Goal: Contribute content

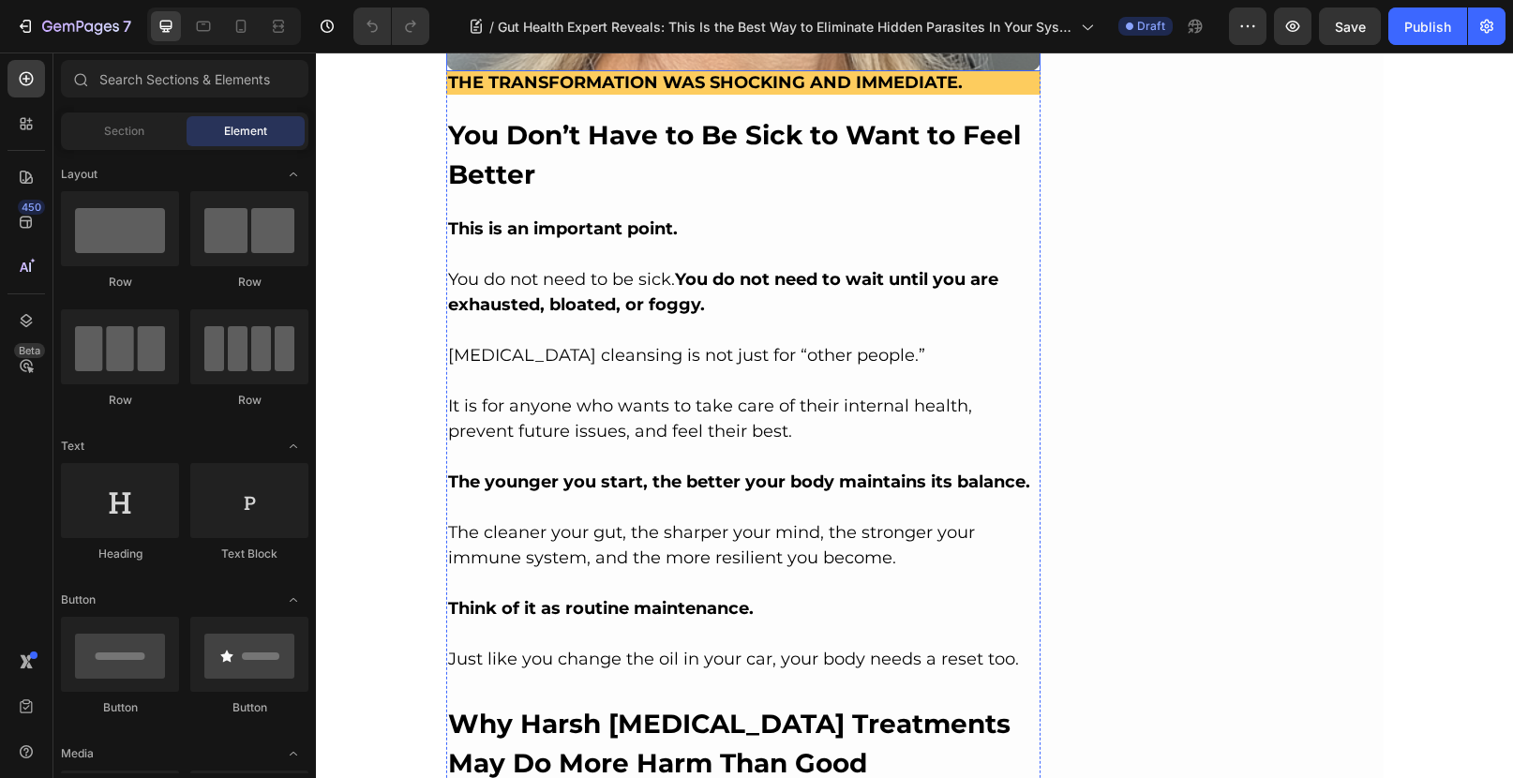
scroll to position [5672, 0]
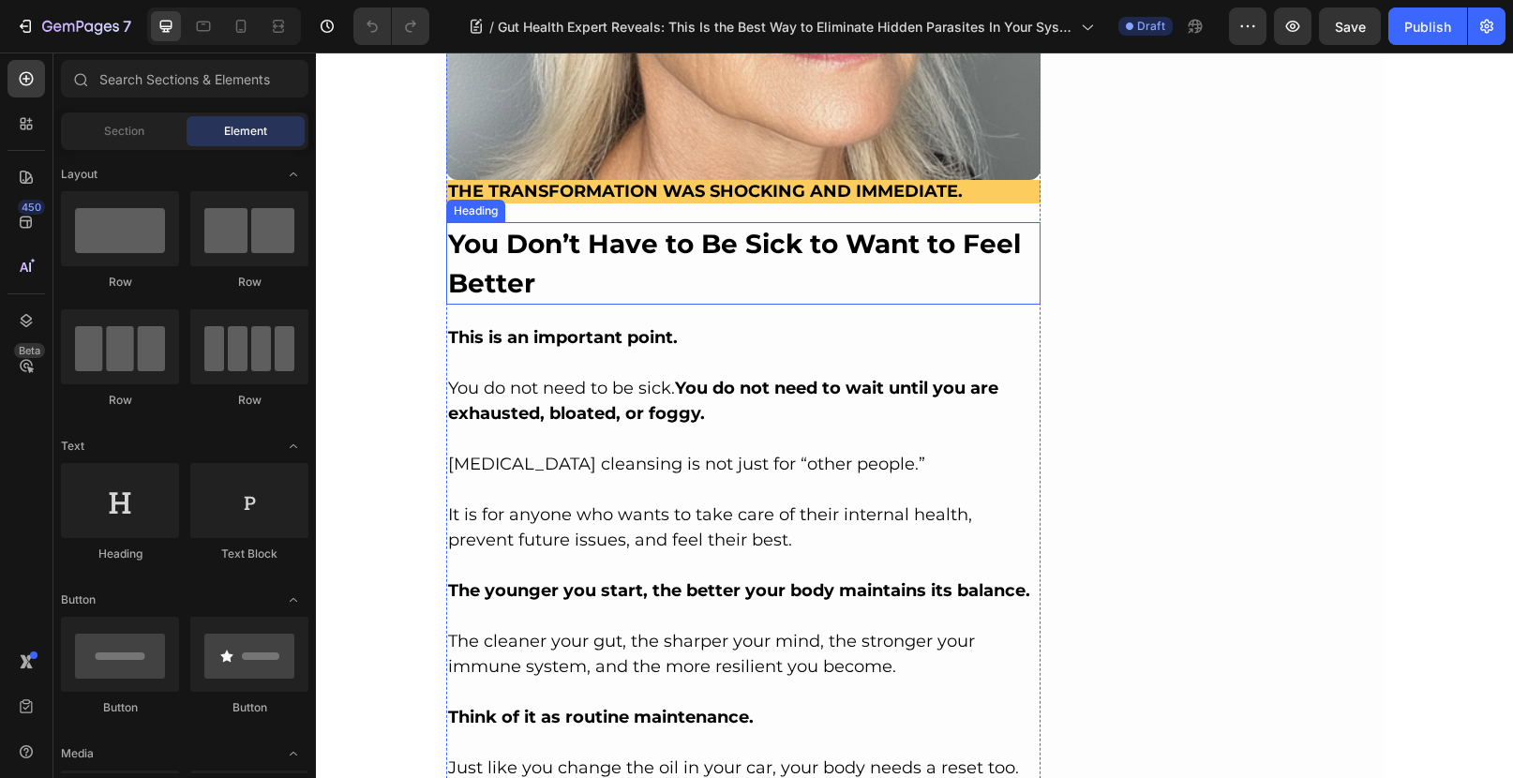
click at [710, 260] on h2 "You Don’t Have to Be Sick to Want to Feel Better" at bounding box center [743, 263] width 595 height 82
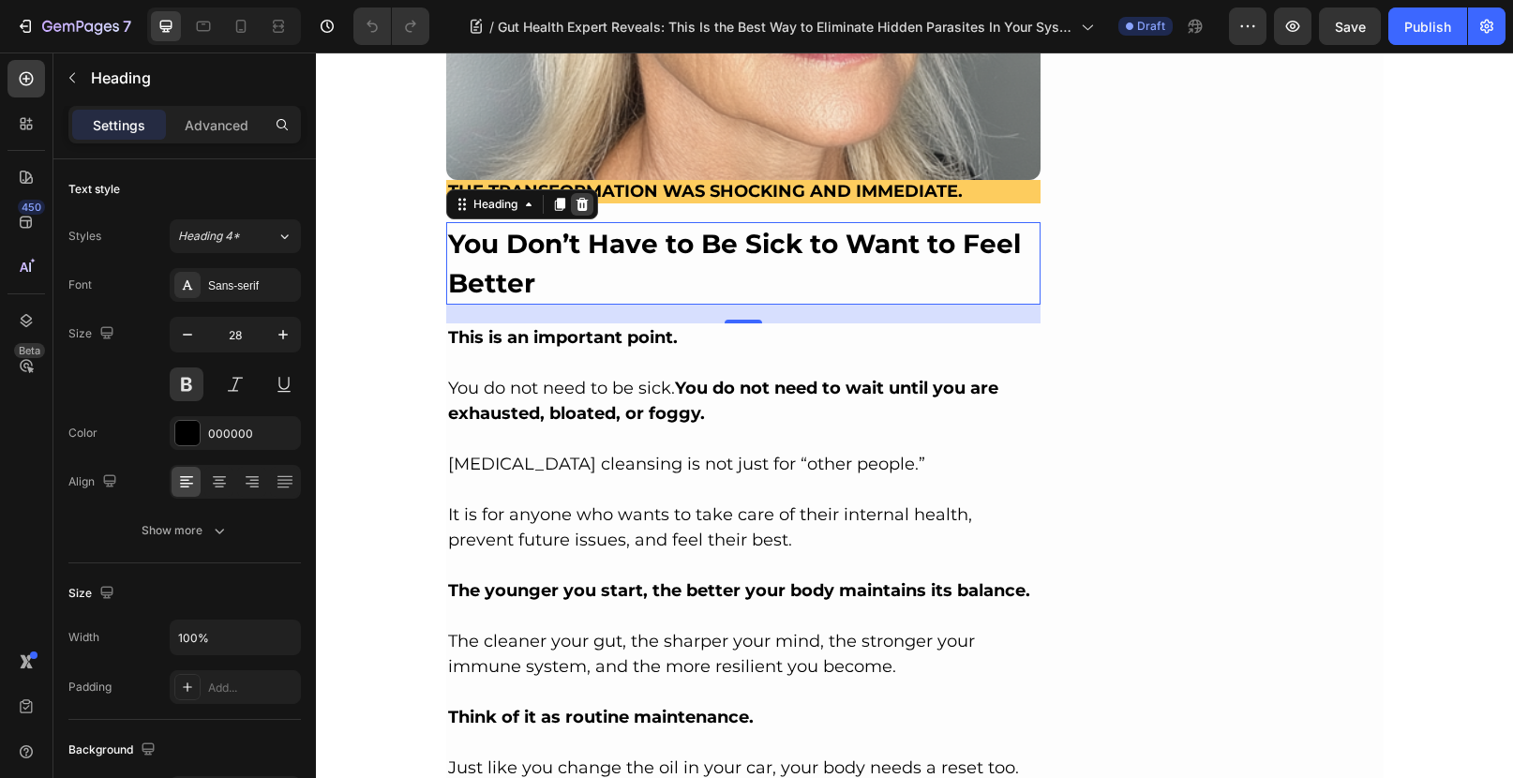
click at [577, 198] on icon at bounding box center [581, 204] width 12 height 13
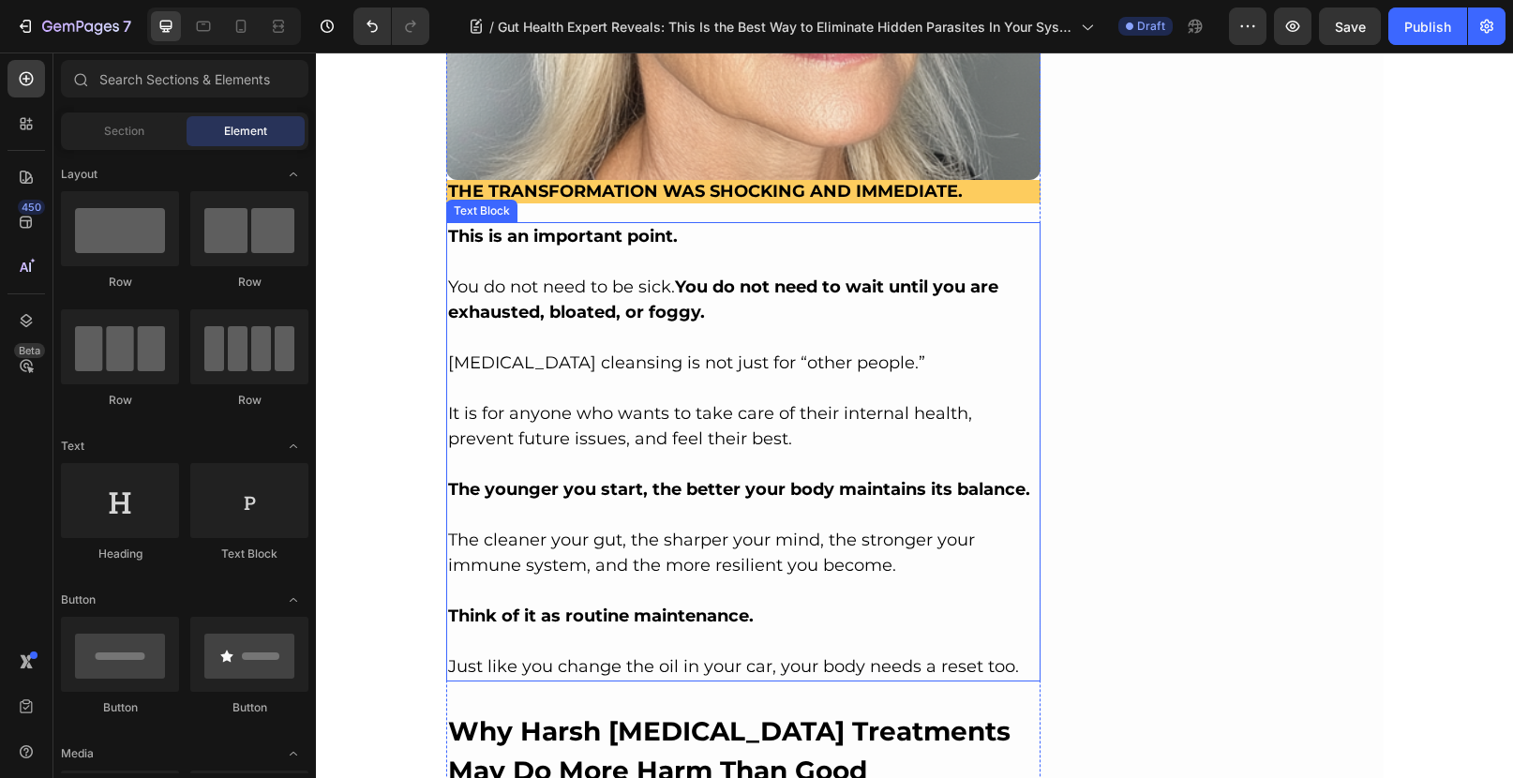
click at [666, 249] on p at bounding box center [743, 261] width 591 height 25
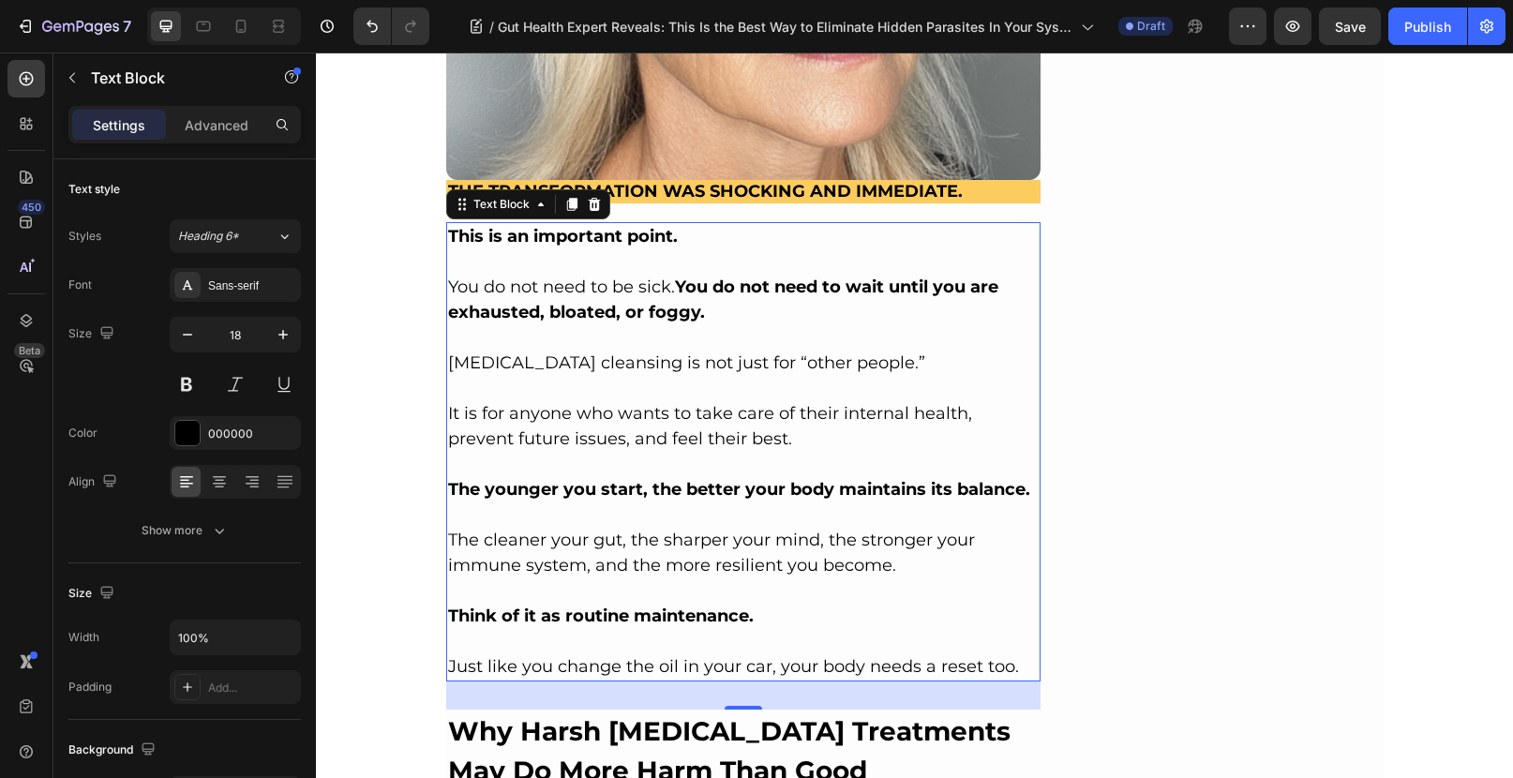
click at [449, 226] on strong "This is an important point." at bounding box center [563, 236] width 230 height 21
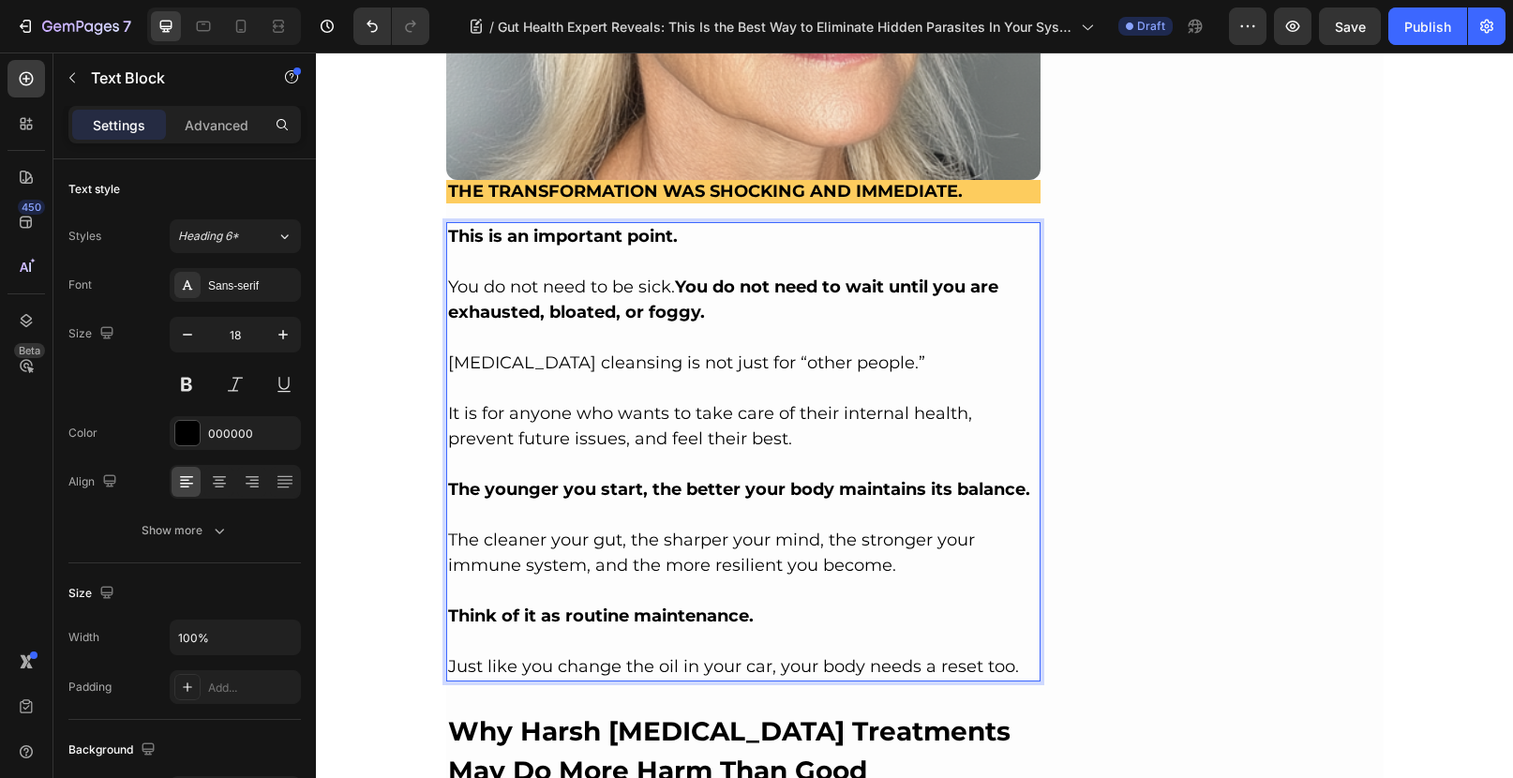
click at [448, 226] on strong "This is an important point." at bounding box center [563, 236] width 230 height 21
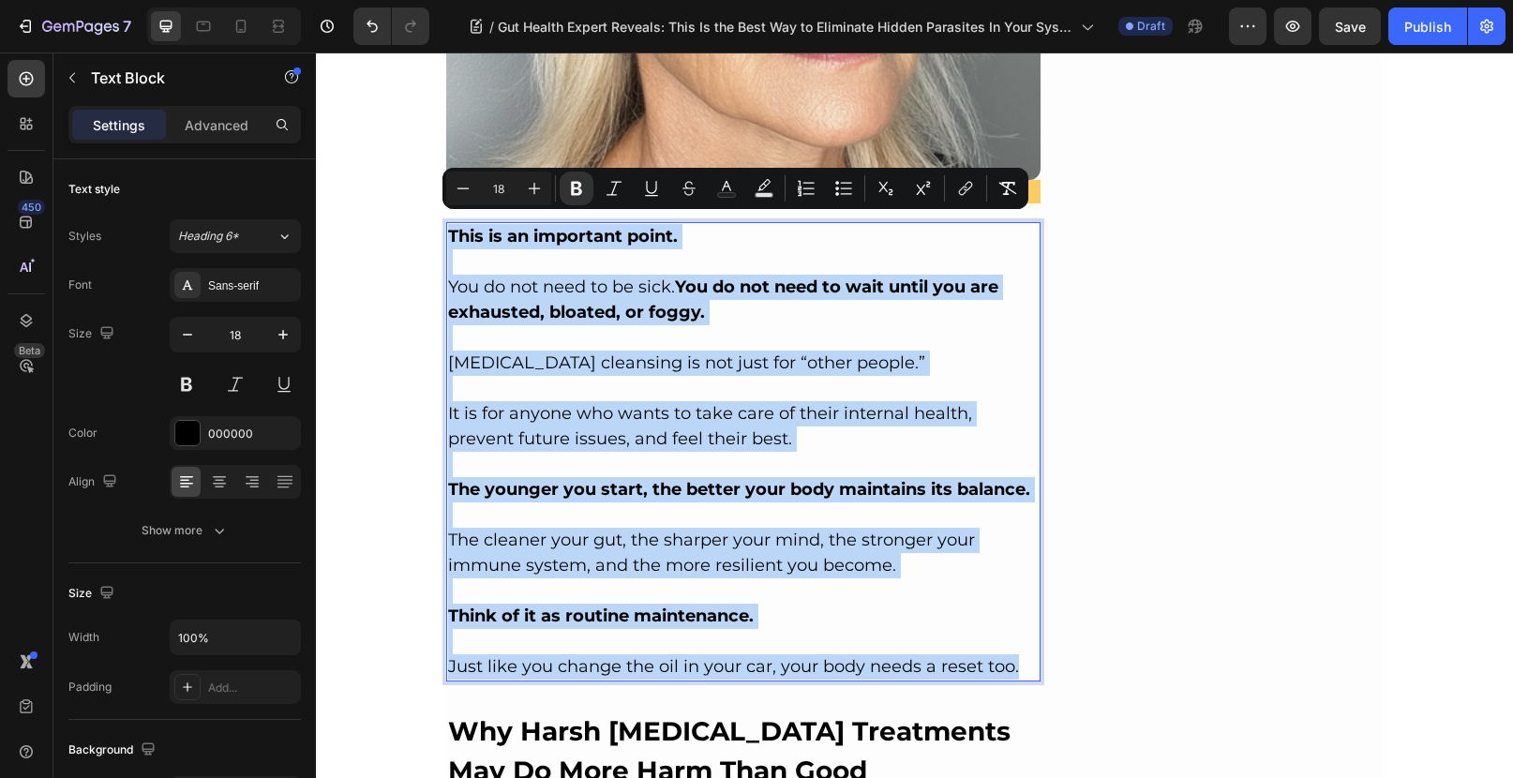
drag, startPoint x: 441, startPoint y: 221, endPoint x: 1031, endPoint y: 660, distance: 734.7
click at [1031, 660] on div "This is an important point. You do not need to be sick. You do not need to wait…" at bounding box center [743, 451] width 595 height 459
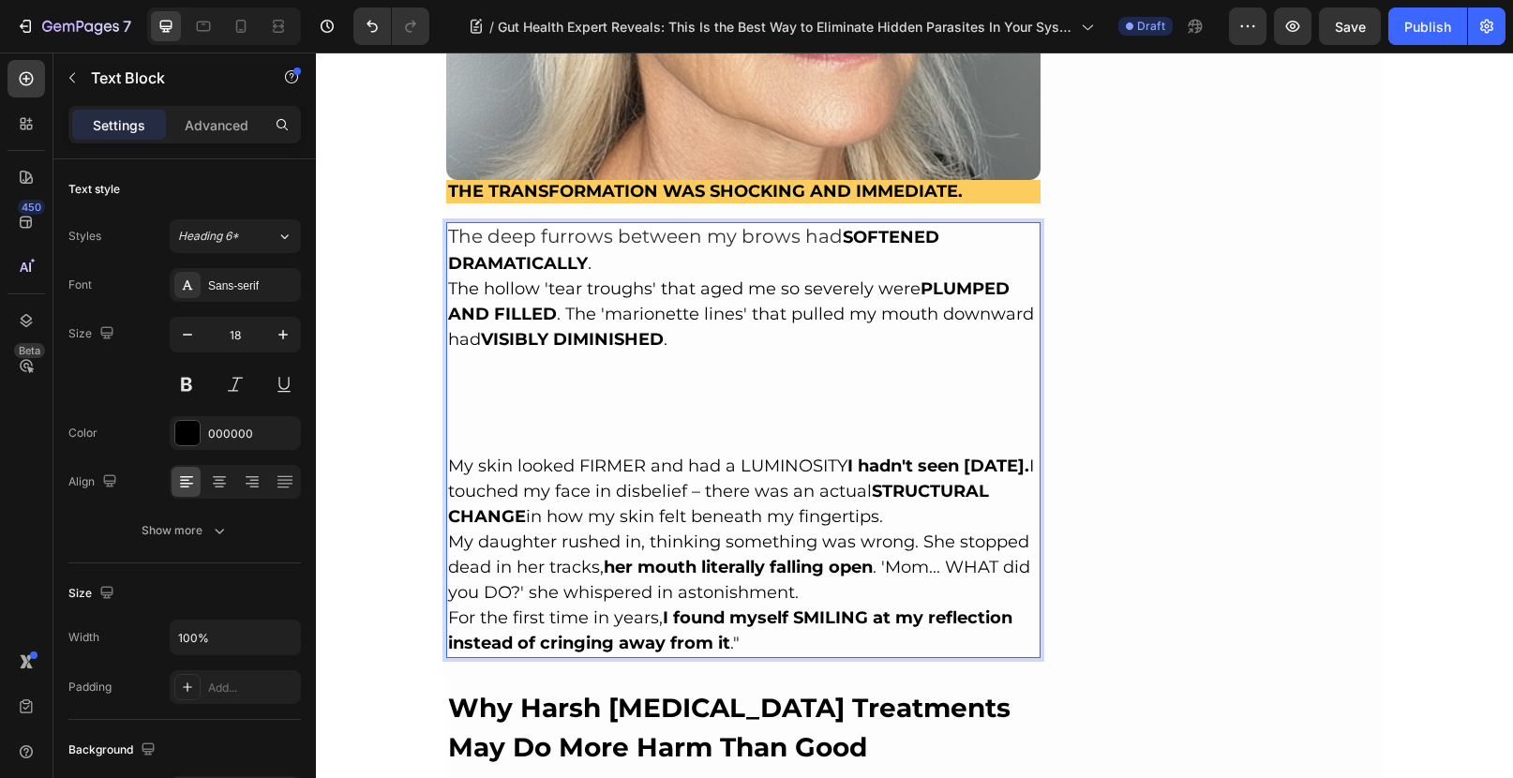
click at [555, 403] on p "Rich Text Editor. Editing area: main" at bounding box center [743, 415] width 591 height 25
click at [555, 376] on p "Rich Text Editor. Editing area: main" at bounding box center [743, 377] width 591 height 51
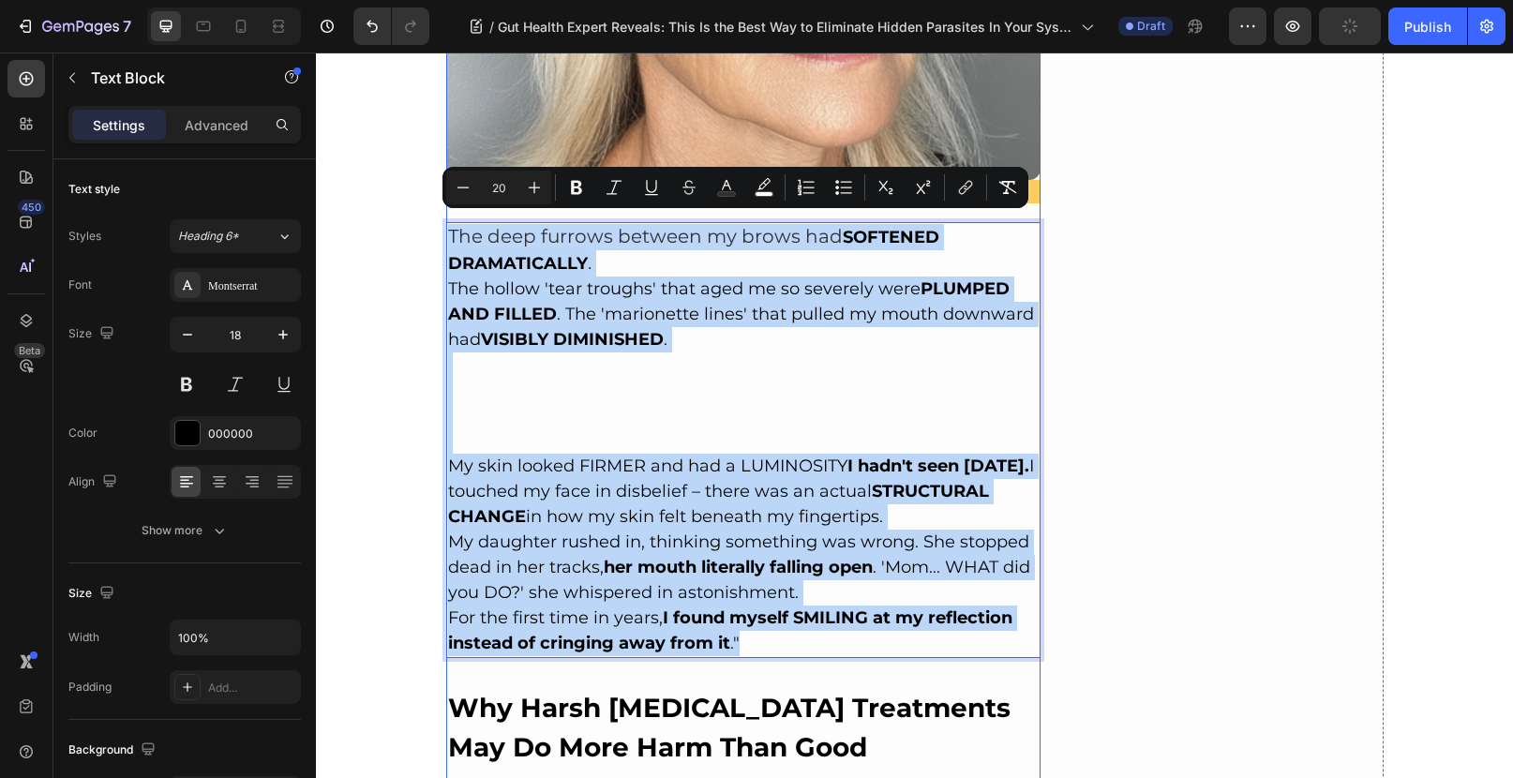
drag, startPoint x: 741, startPoint y: 625, endPoint x: 442, endPoint y: 202, distance: 517.7
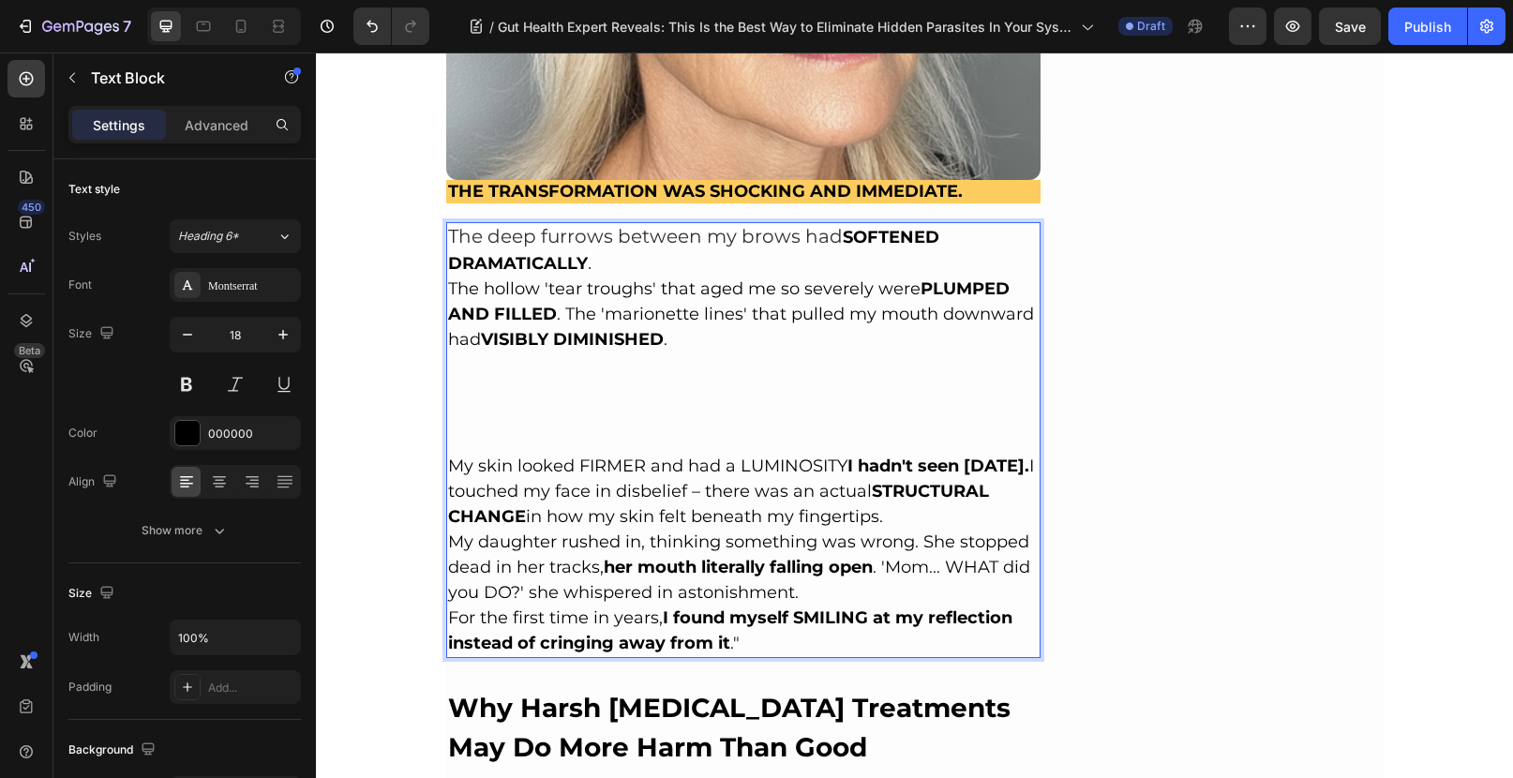
click at [509, 433] on p "Rich Text Editor. Editing area: main" at bounding box center [743, 440] width 591 height 25
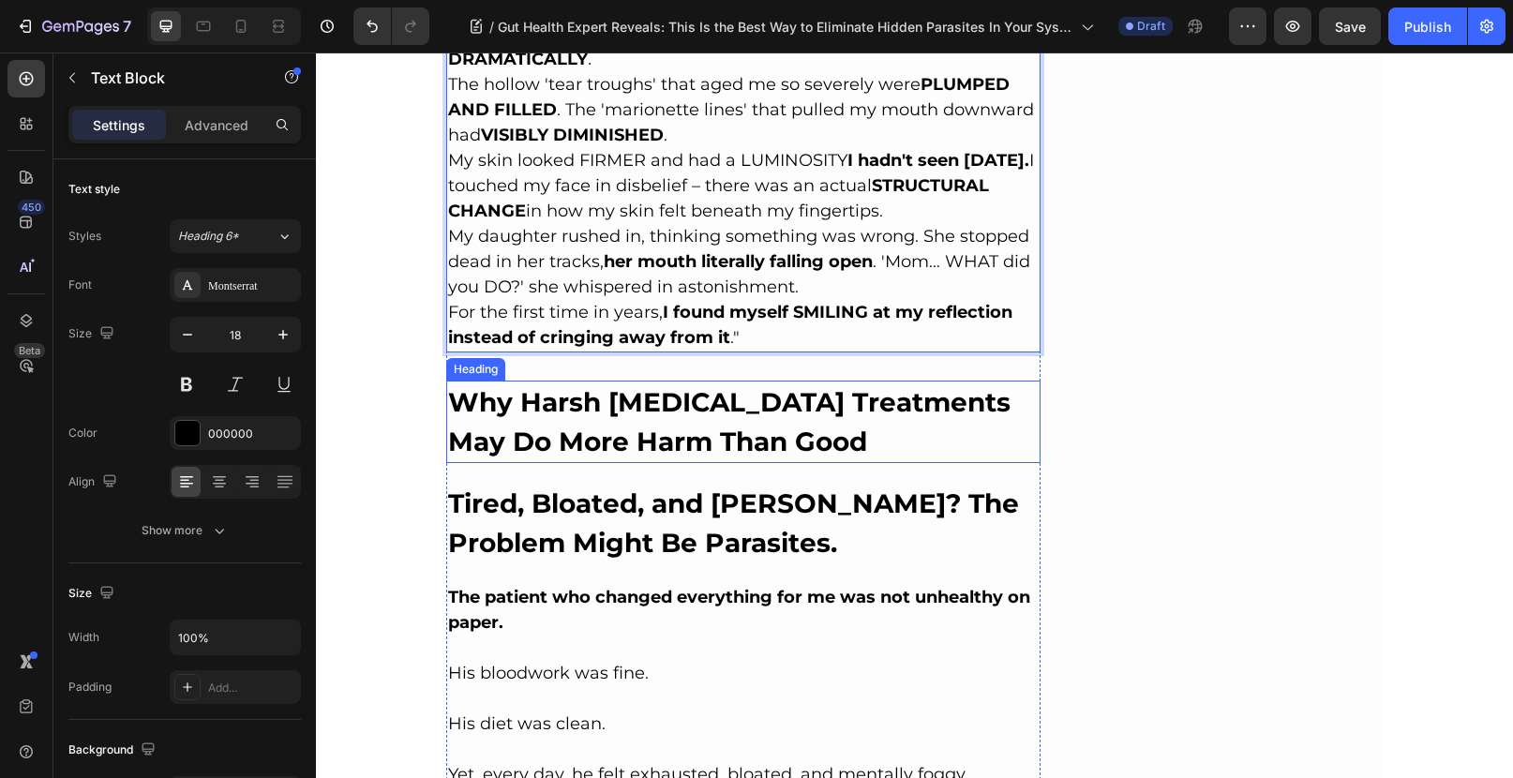
scroll to position [5931, 0]
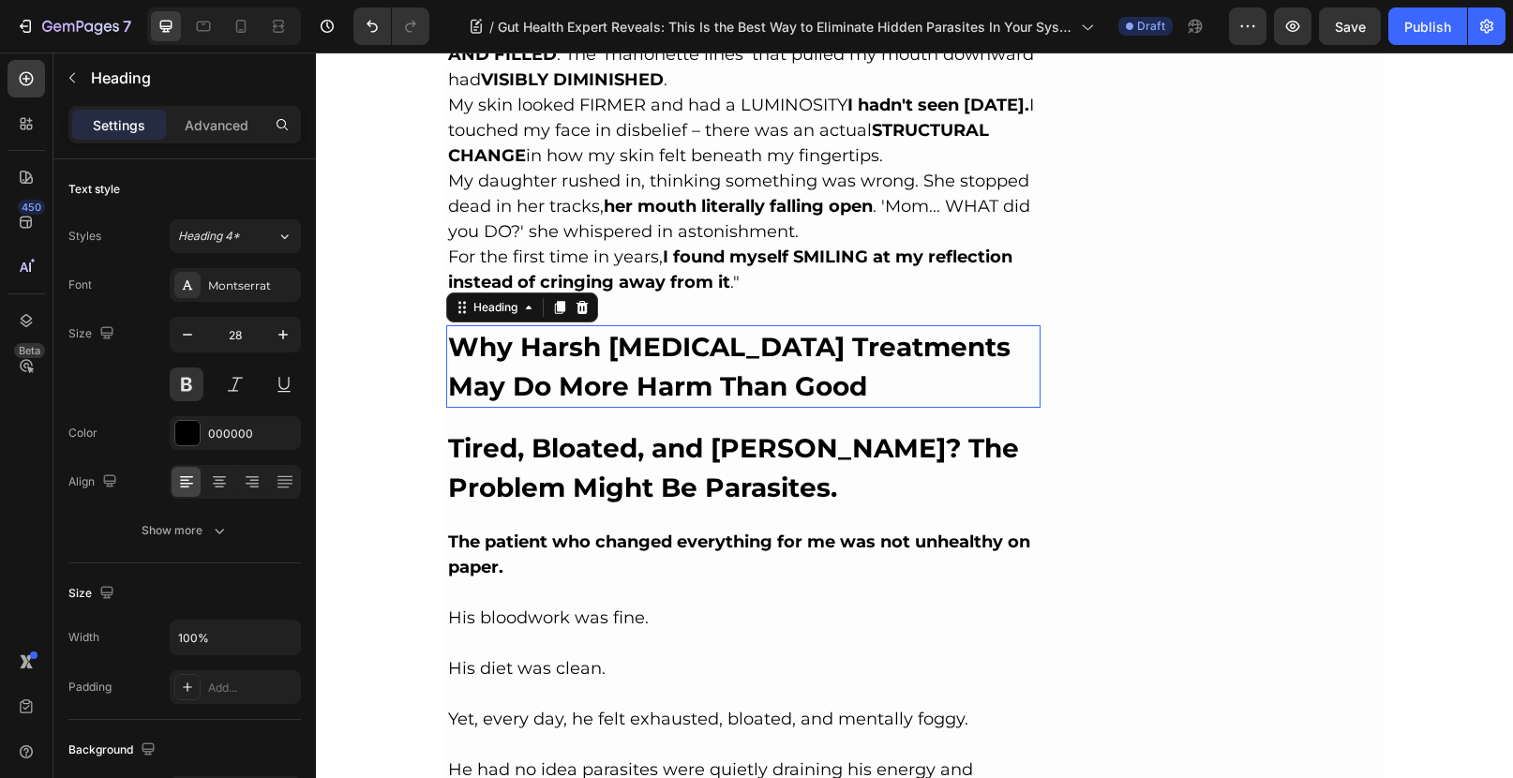
click at [531, 358] on h2 "Why Harsh [MEDICAL_DATA] Treatments May Do More Harm Than Good" at bounding box center [743, 366] width 595 height 82
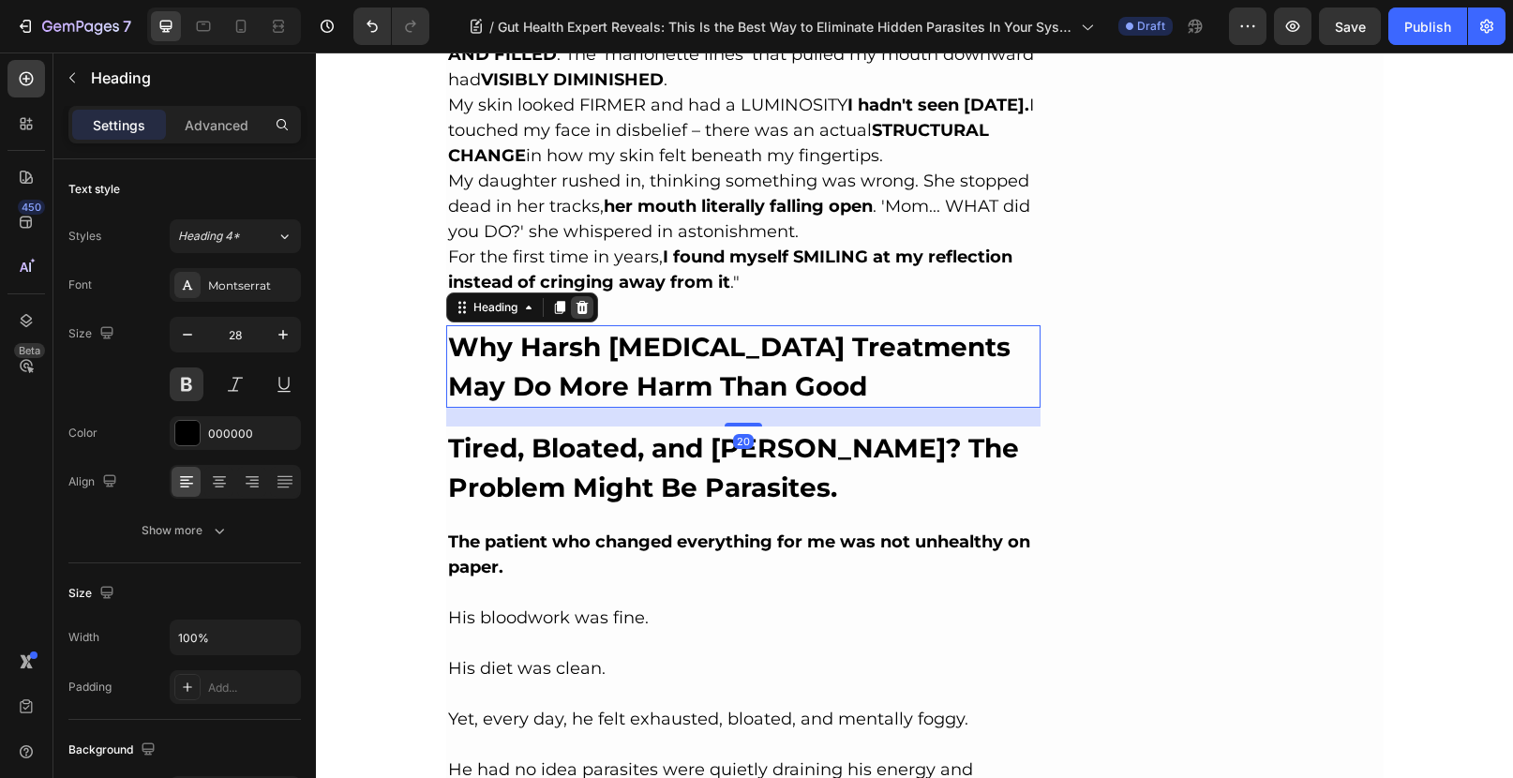
click at [577, 301] on icon at bounding box center [581, 307] width 12 height 13
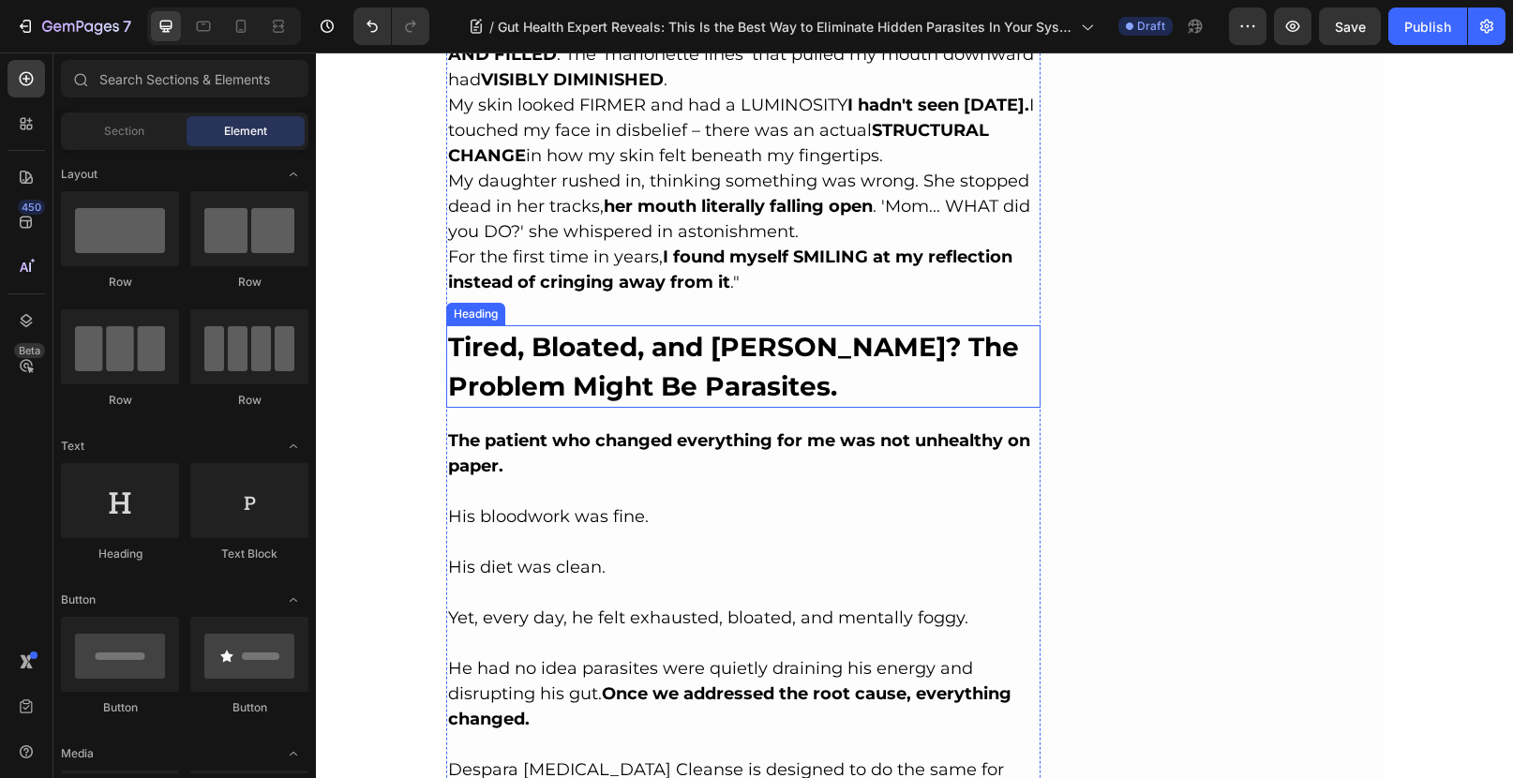
click at [572, 346] on strong "Tired, Bloated, and [PERSON_NAME]? The Problem Might Be Parasites." at bounding box center [733, 366] width 571 height 71
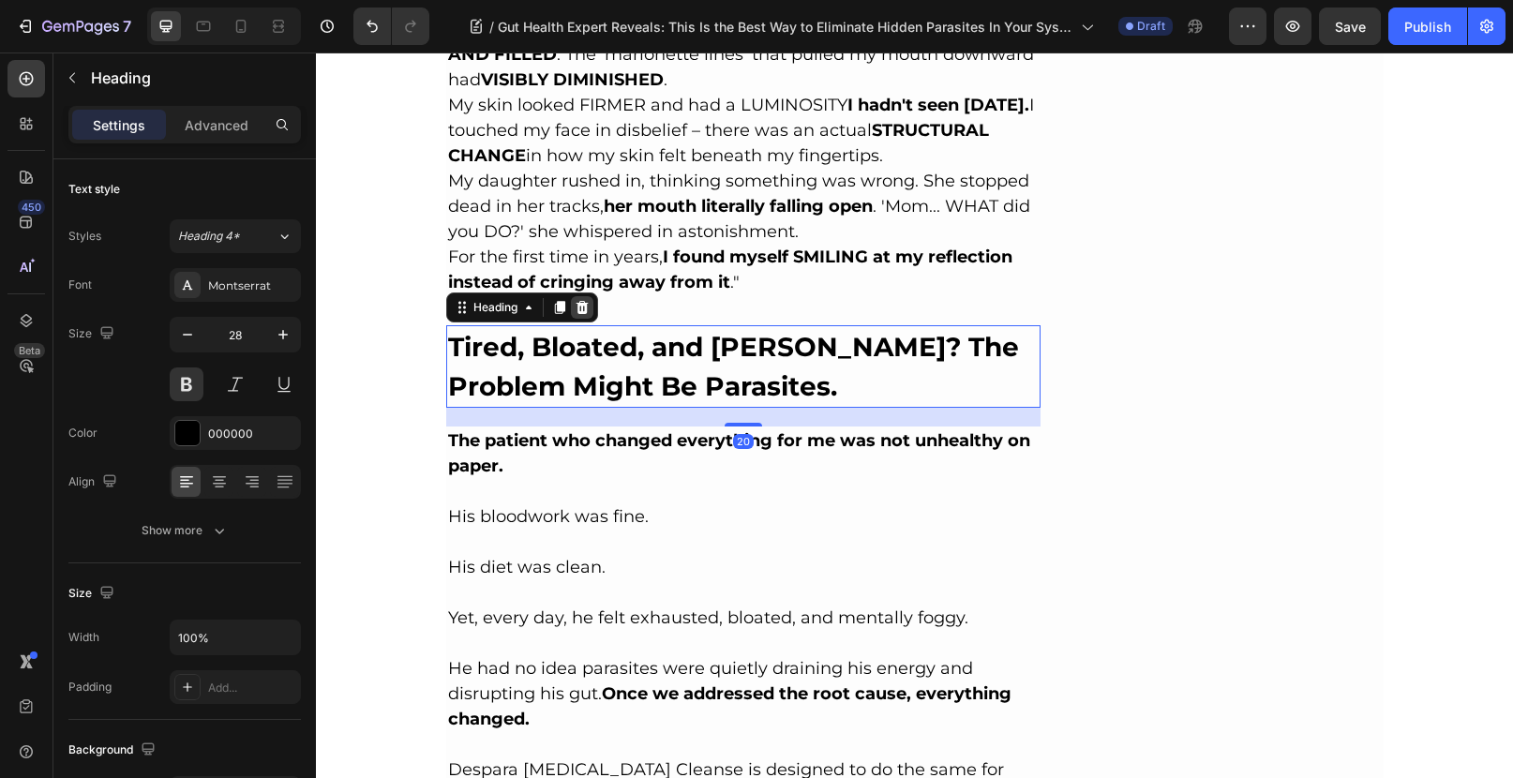
click at [584, 302] on div at bounding box center [582, 307] width 22 height 22
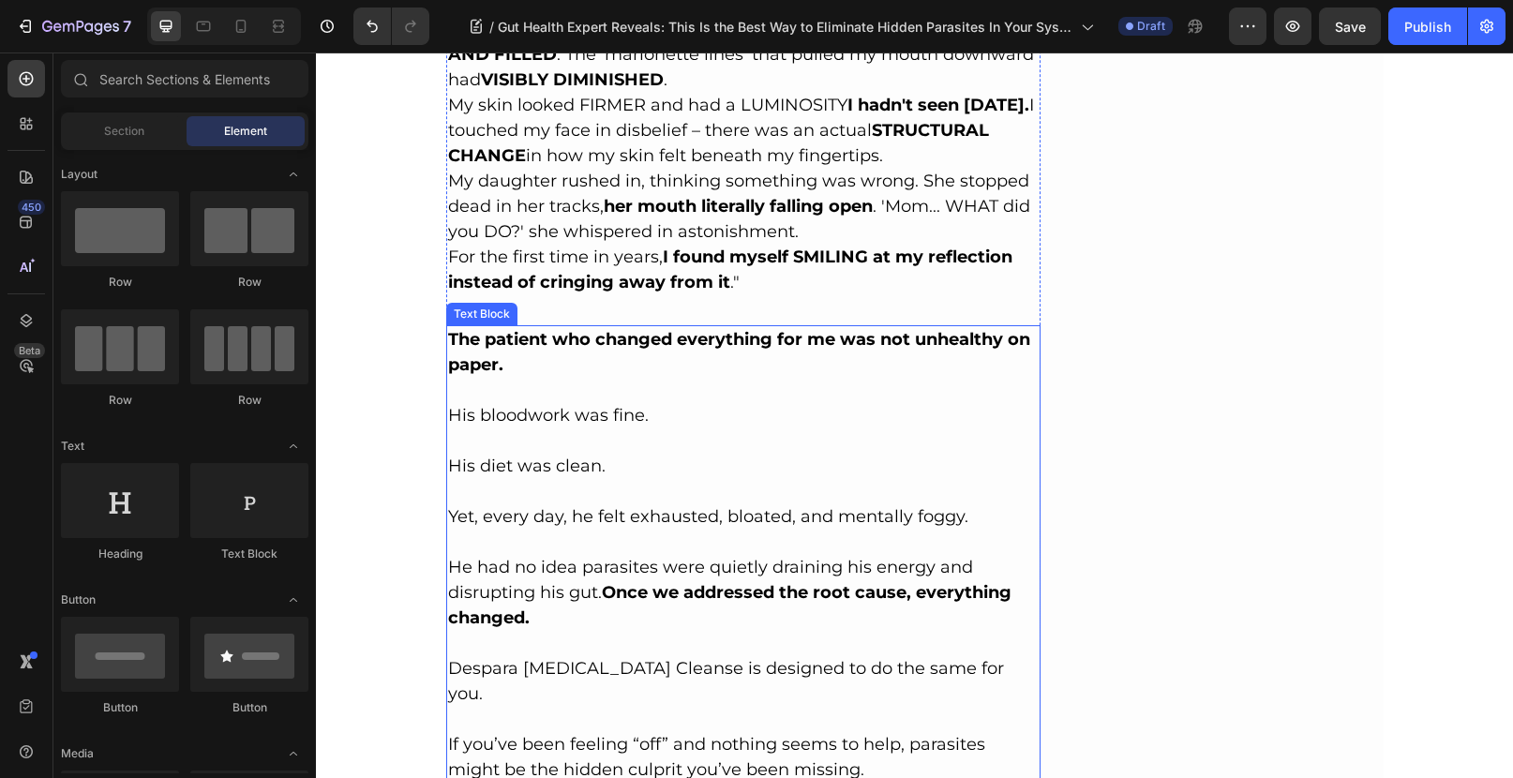
click at [582, 336] on strong "The patient who changed everything for me was not unhealthy on paper." at bounding box center [739, 352] width 582 height 46
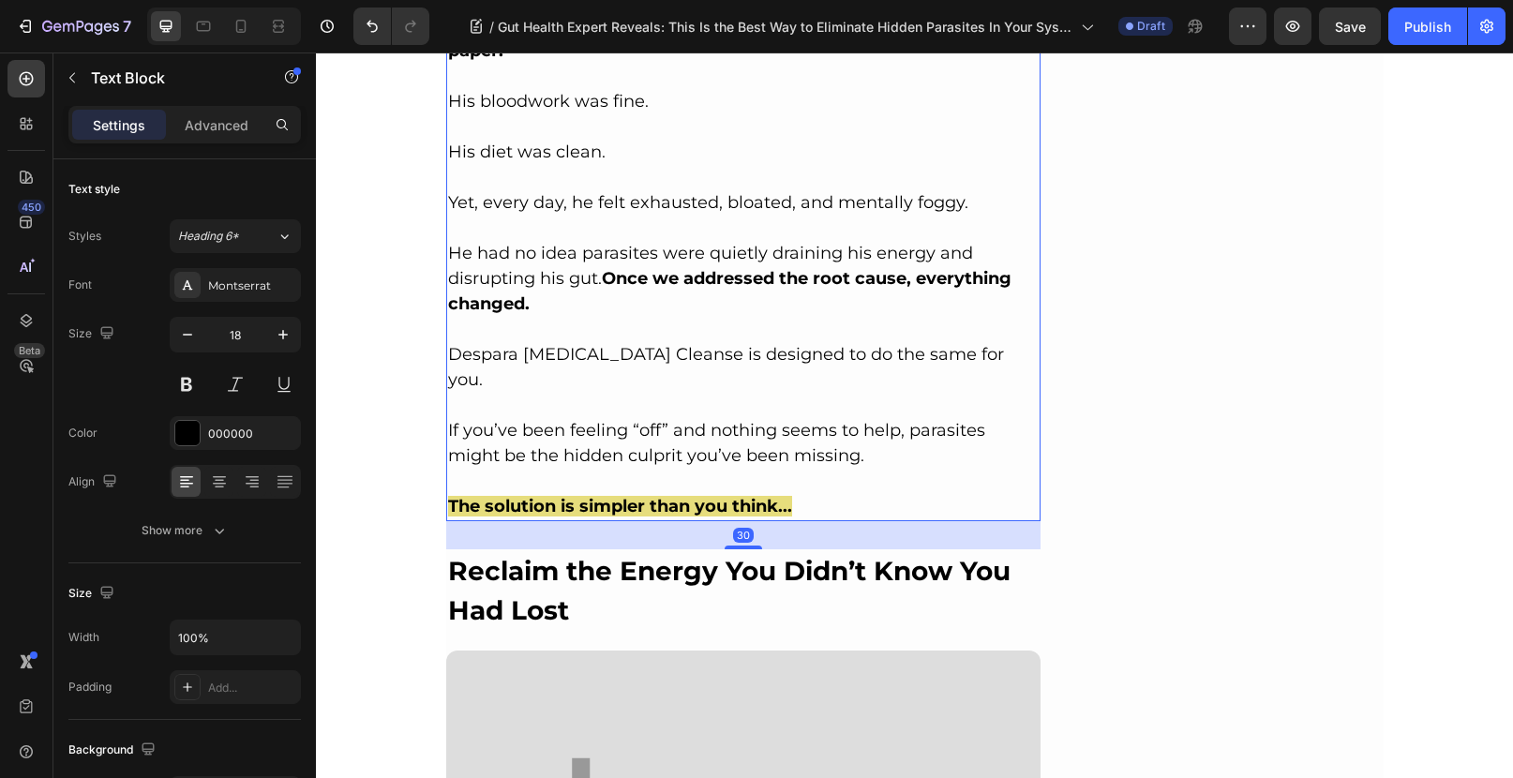
scroll to position [6571, 0]
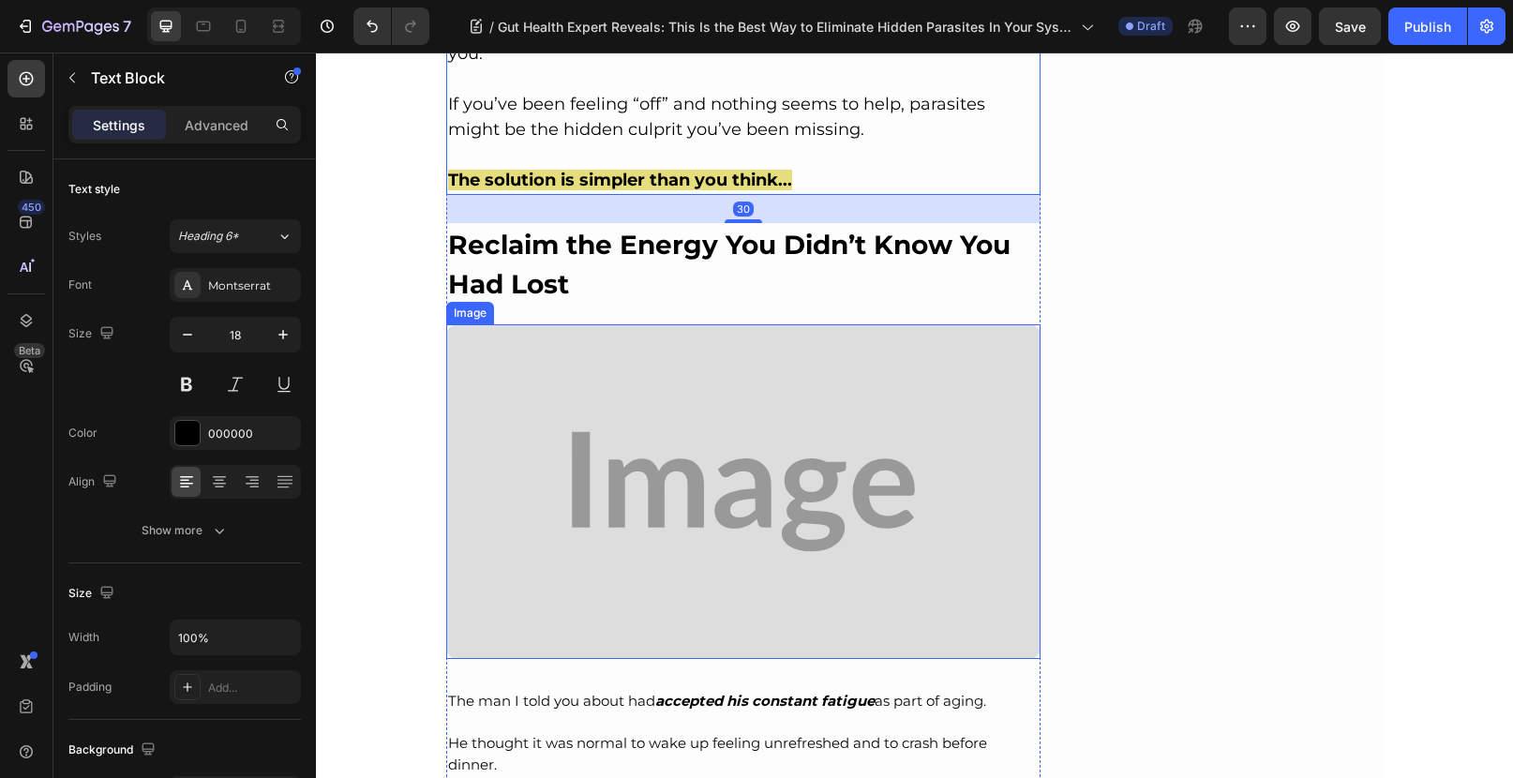
click at [623, 389] on img at bounding box center [743, 491] width 595 height 335
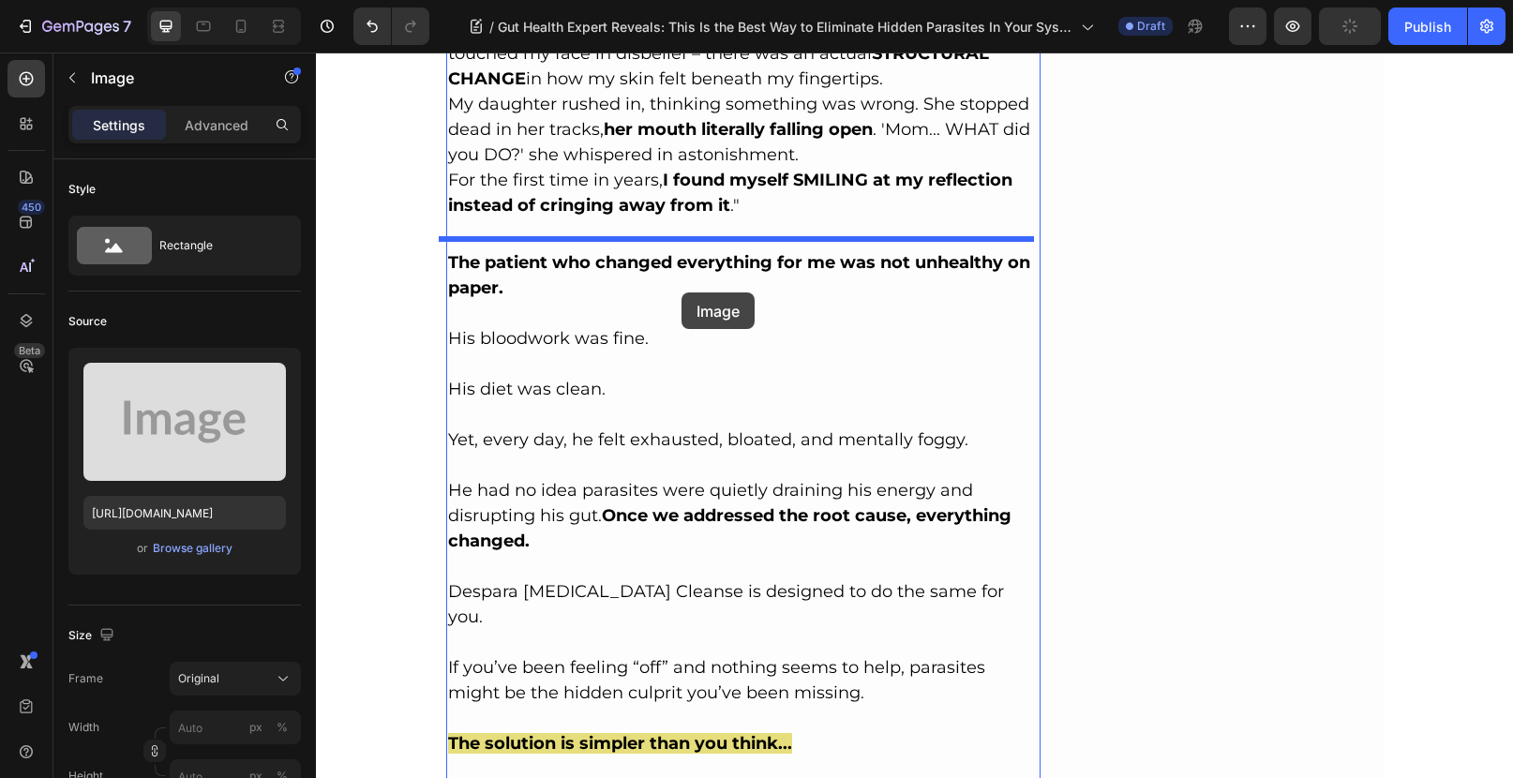
scroll to position [5915, 0]
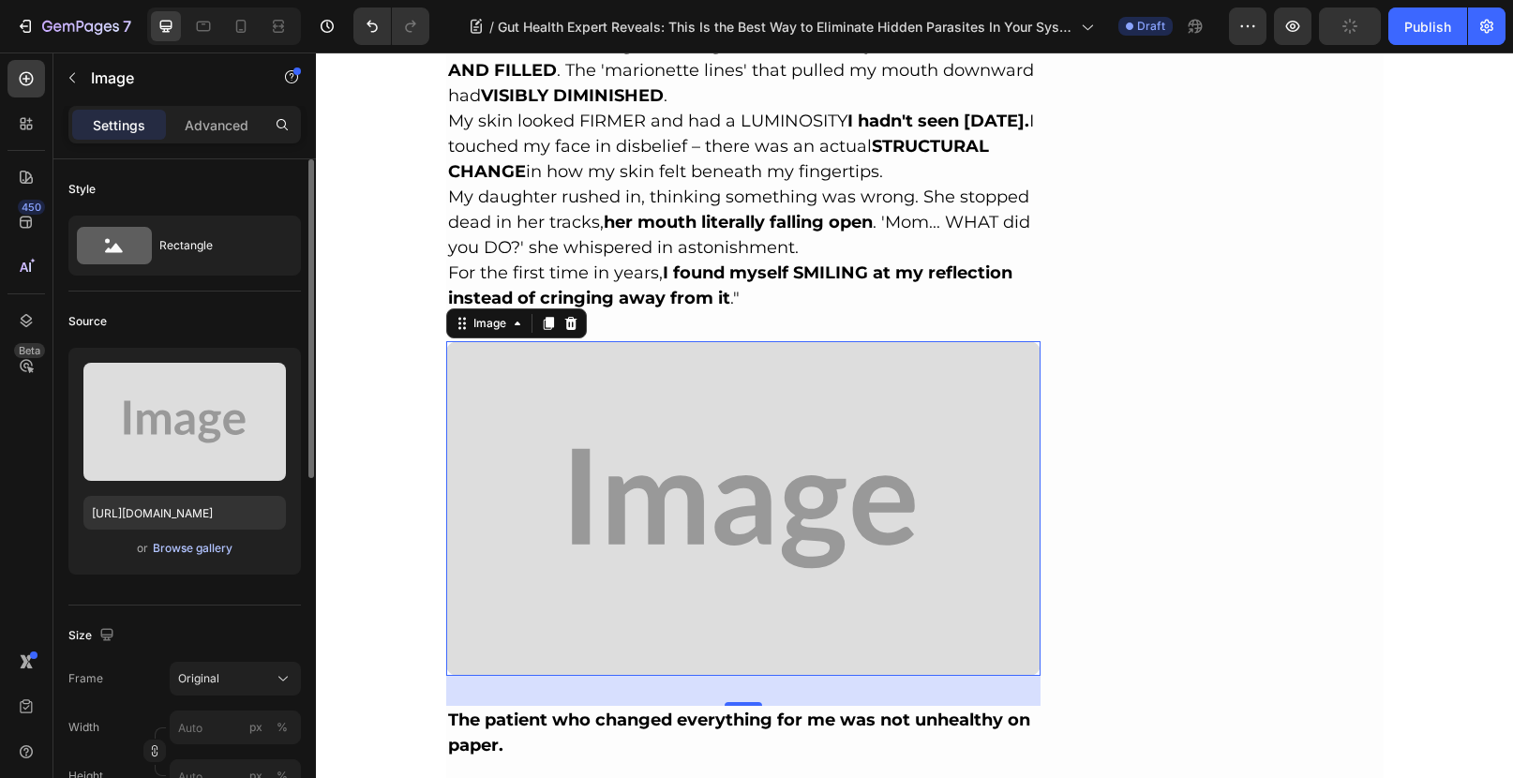
click at [177, 544] on div "Browse gallery" at bounding box center [193, 548] width 80 height 17
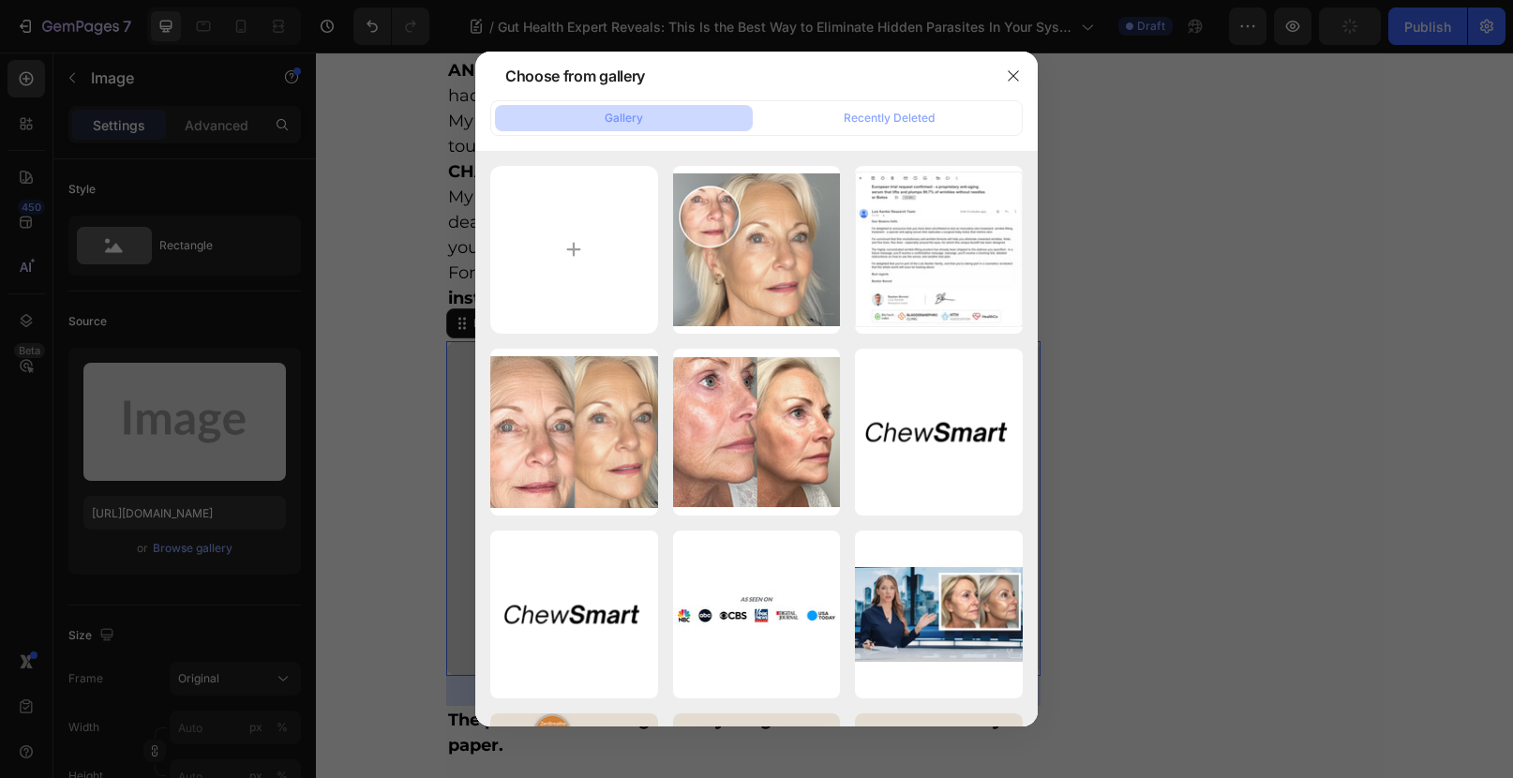
type input "C:\fakepath\1741780295440_maxivu._httpss.mj.run6P6ItGmGn2Q_A_middle_aged_woman_…"
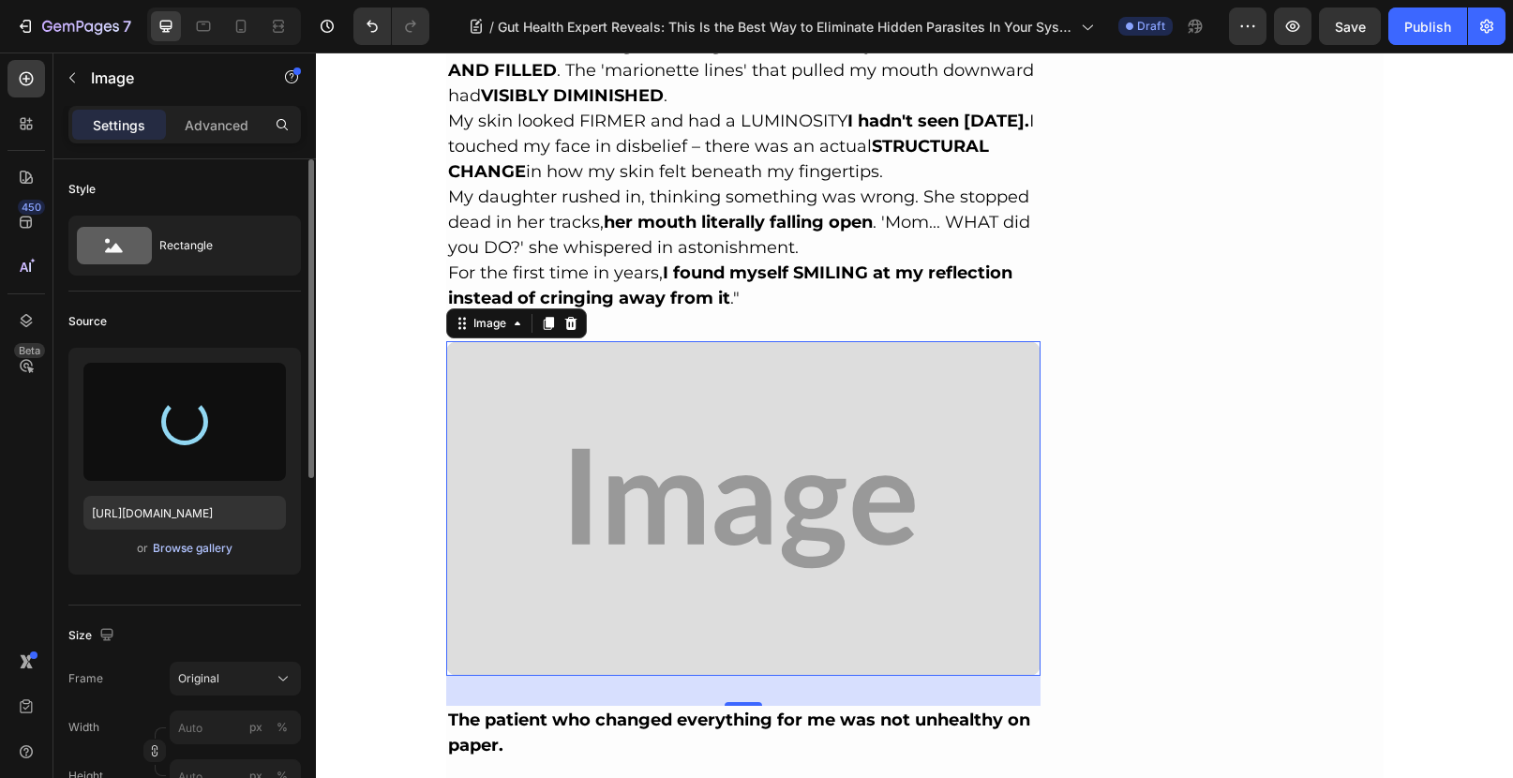
click at [204, 551] on div "Browse gallery" at bounding box center [193, 548] width 80 height 17
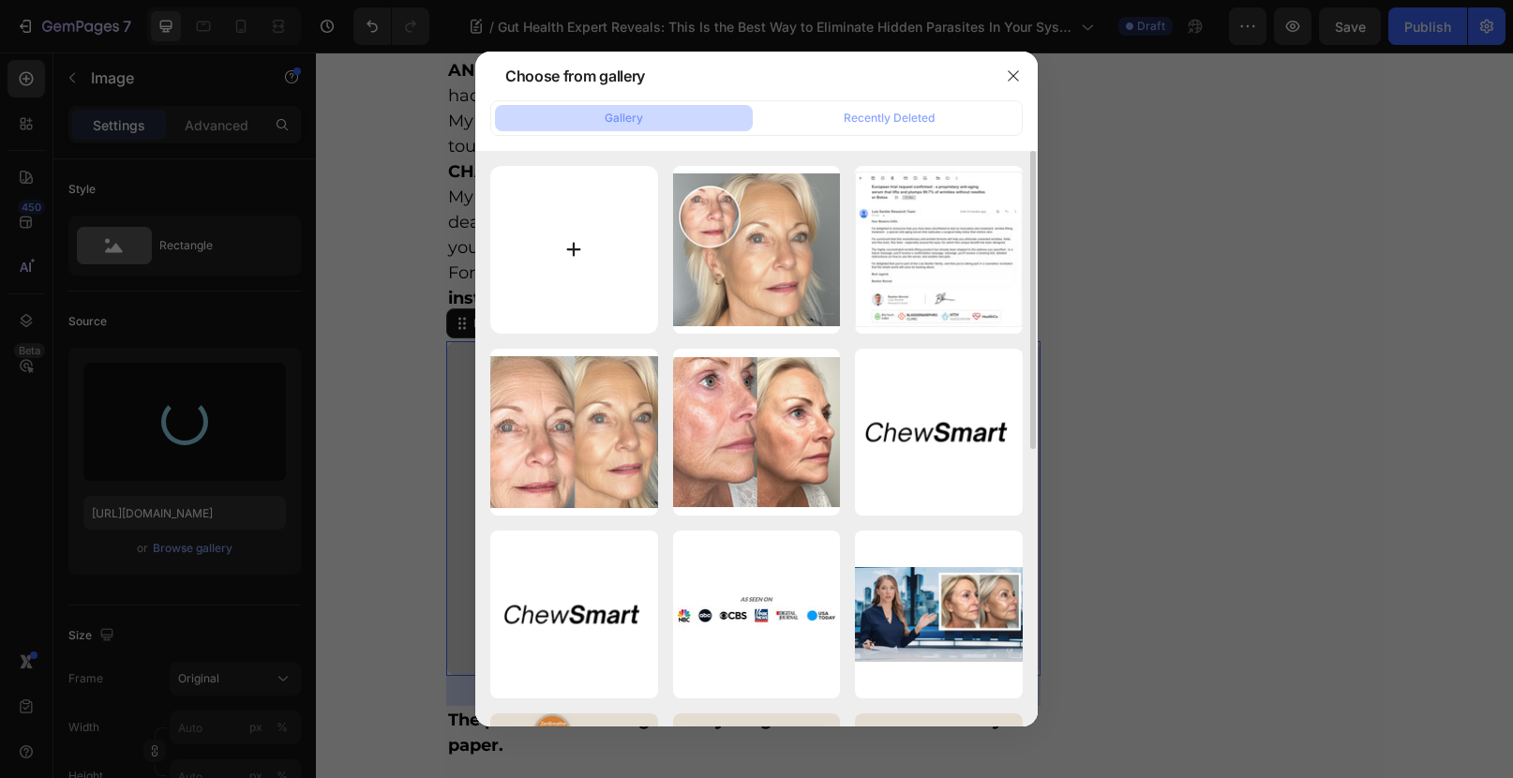
type input "C:\fakepath\1741780295440_maxivu._httpss.mj.run6P6ItGmGn2Q_A_middle_aged_woman_…"
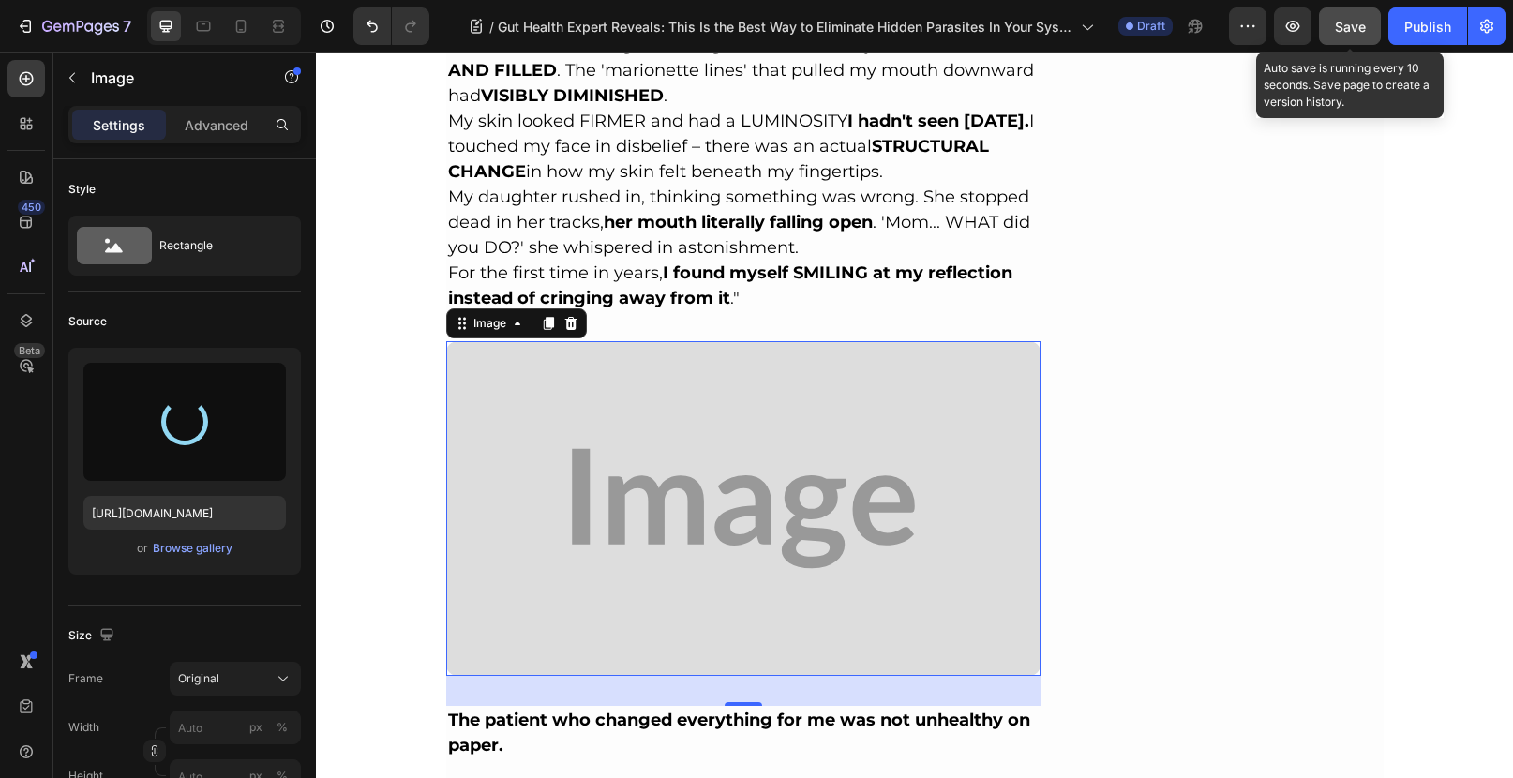
click at [1354, 31] on span "Save" at bounding box center [1350, 27] width 31 height 16
